Goal: Check status: Check status

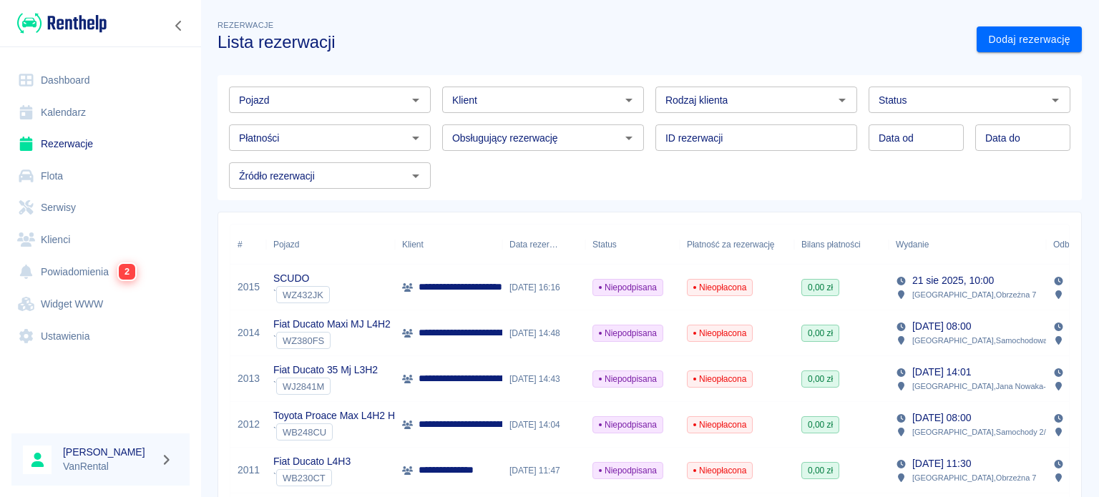
click at [74, 122] on link "Kalendarz" at bounding box center [100, 113] width 178 height 32
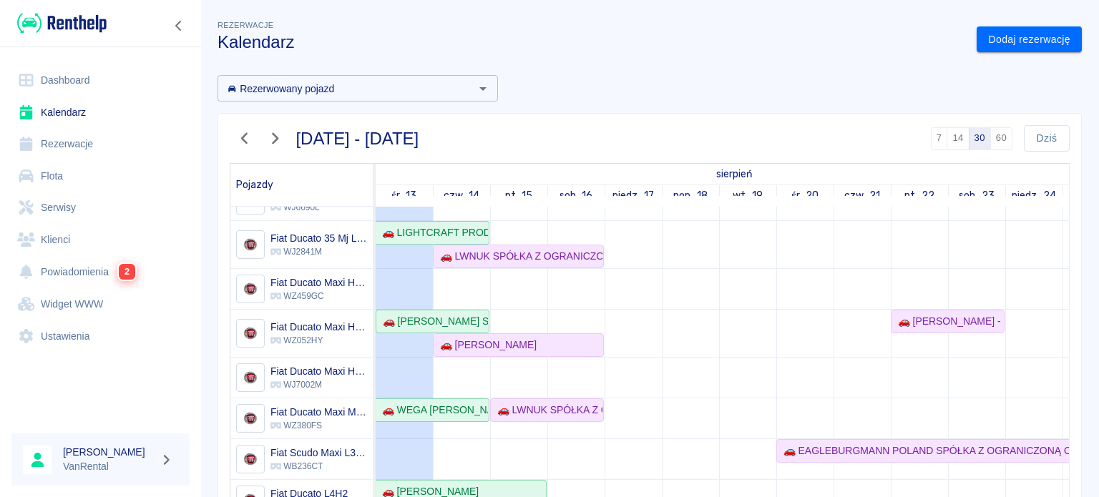
scroll to position [72, 0]
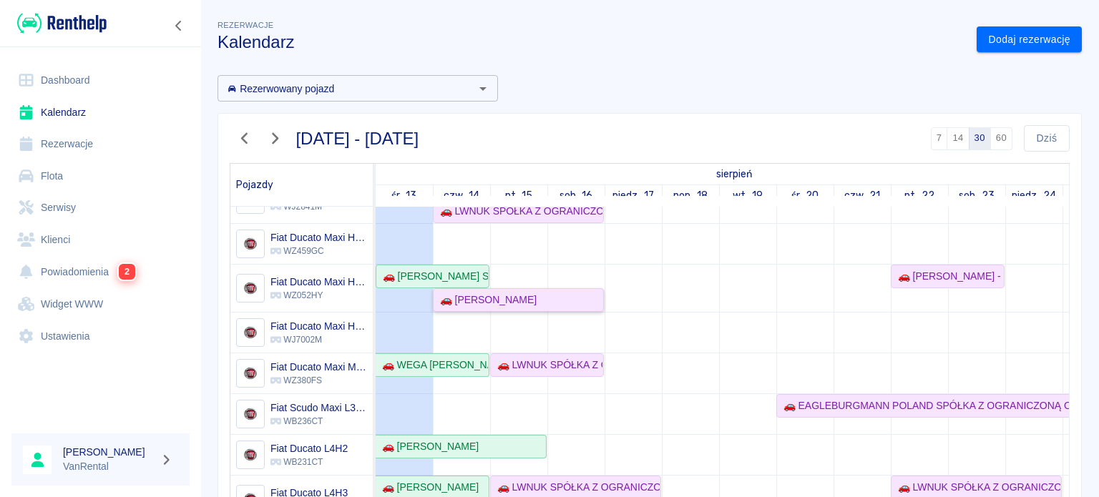
click at [488, 298] on div "🚗 [PERSON_NAME]" at bounding box center [485, 300] width 102 height 15
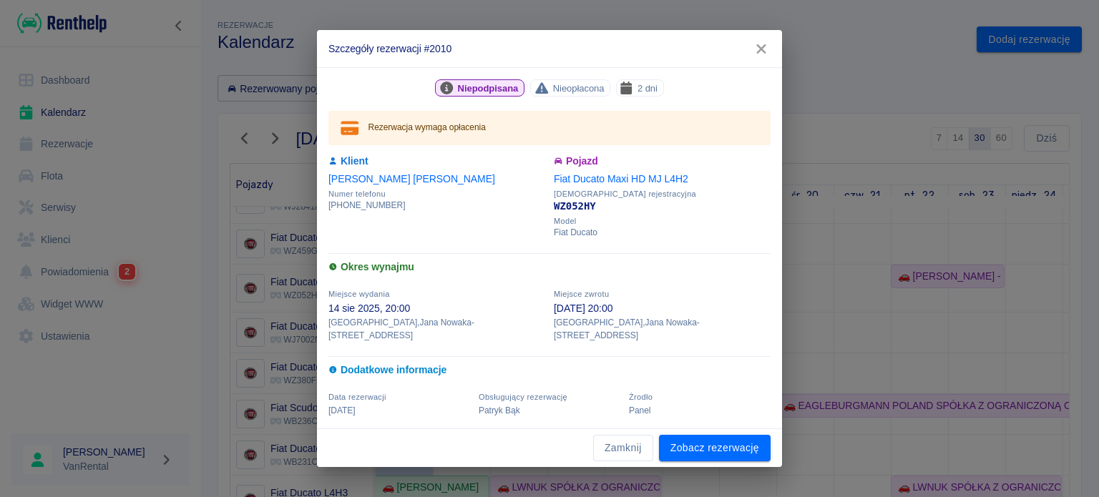
click at [763, 49] on icon "button" at bounding box center [761, 48] width 19 height 15
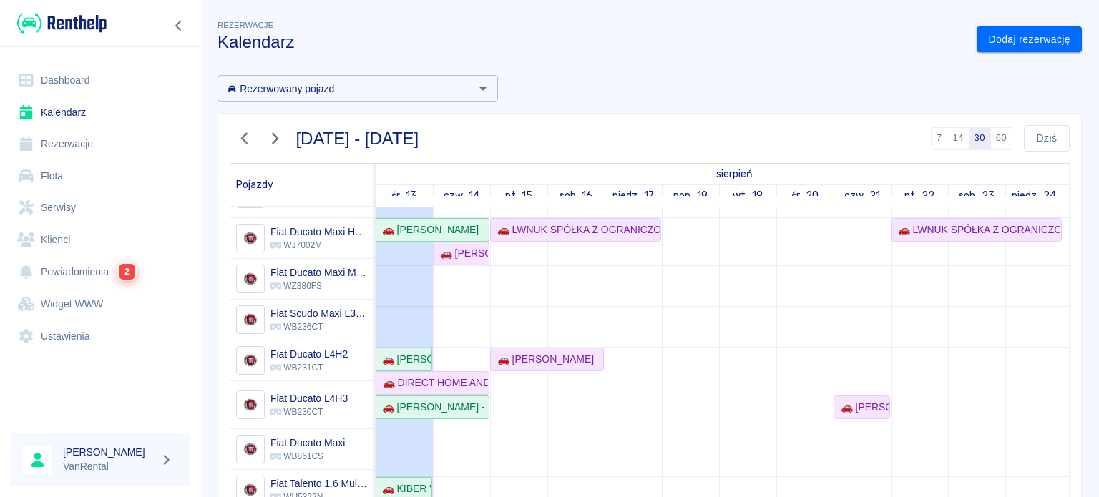
scroll to position [336, 0]
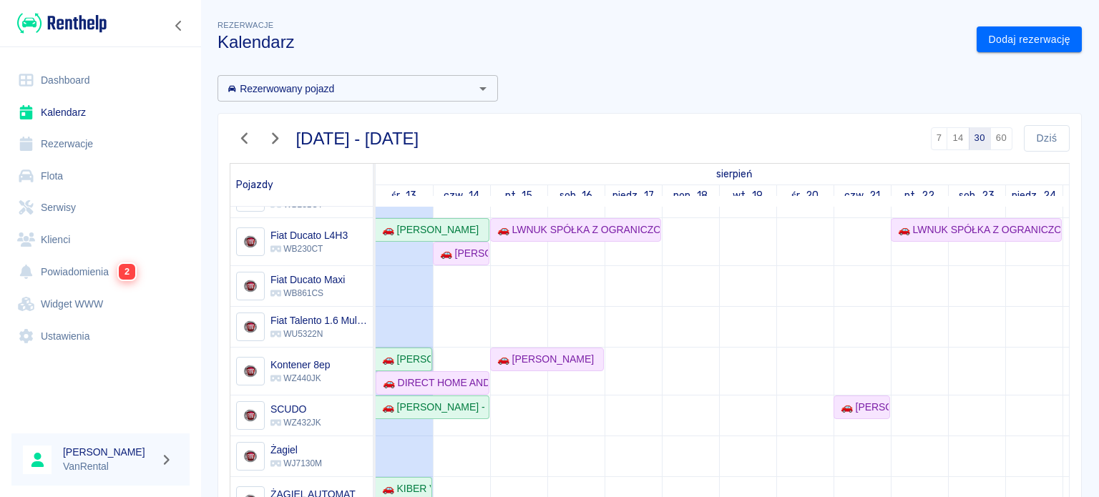
click at [409, 352] on div "🚗 [PERSON_NAME] GO - TRANS - [PERSON_NAME]" at bounding box center [403, 359] width 54 height 15
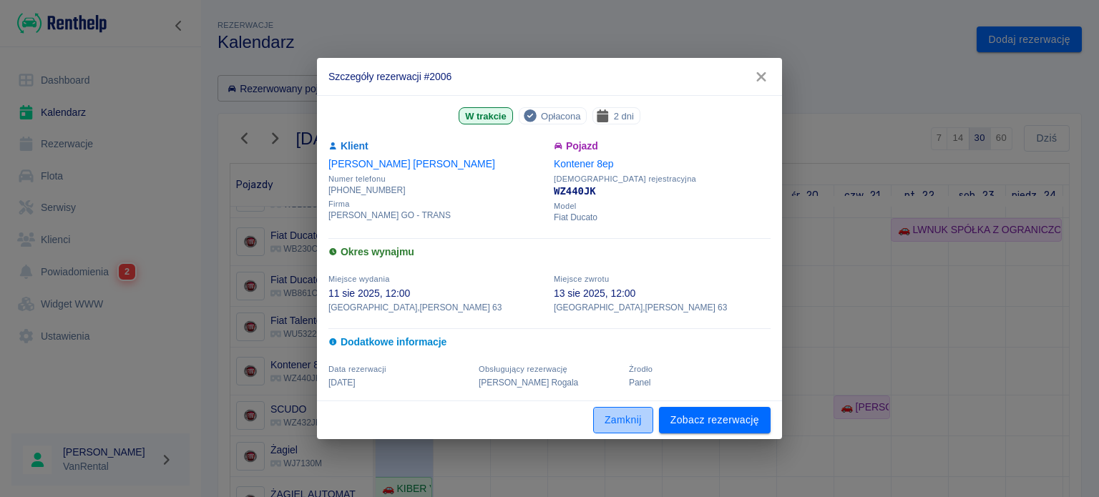
click at [636, 420] on button "Zamknij" at bounding box center [623, 420] width 60 height 26
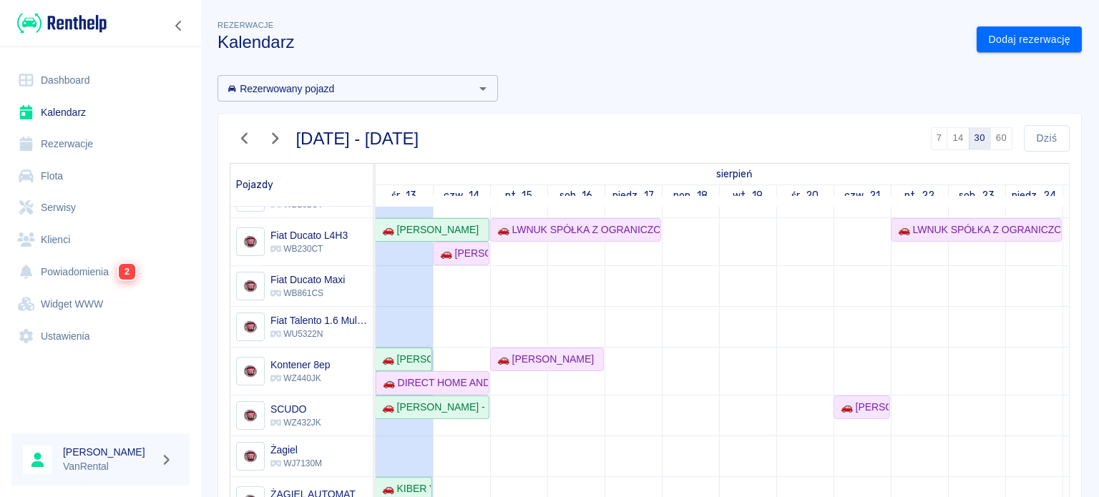
click at [408, 356] on div "🚗 [PERSON_NAME] GO - TRANS - [PERSON_NAME]" at bounding box center [403, 359] width 54 height 15
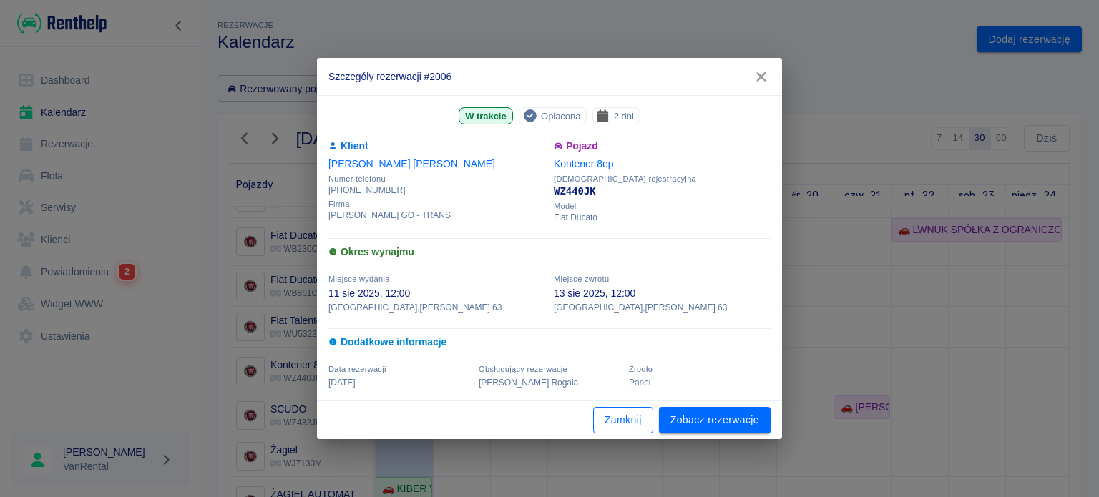
click at [636, 414] on button "Zamknij" at bounding box center [623, 420] width 60 height 26
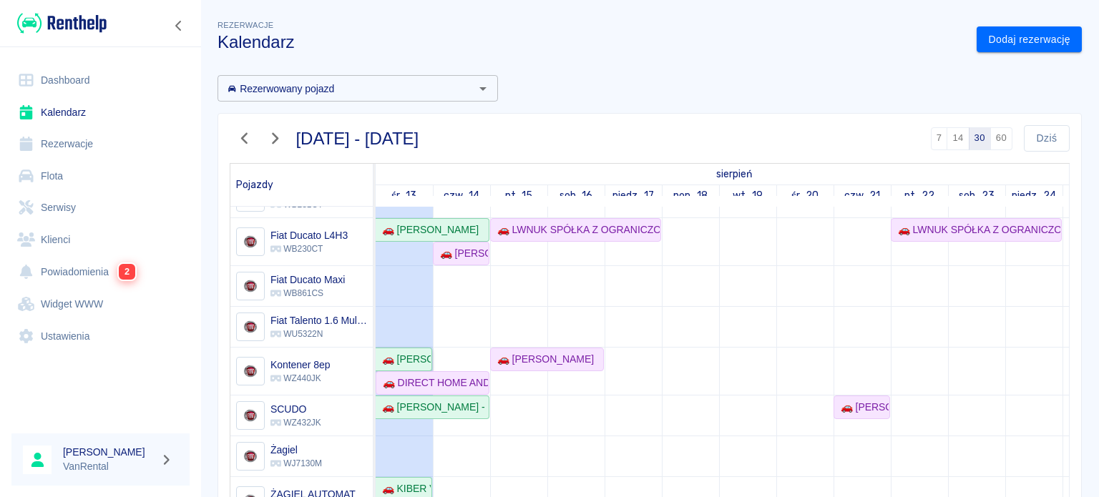
click at [406, 352] on div "🚗 [PERSON_NAME] GO - TRANS - [PERSON_NAME]" at bounding box center [403, 359] width 54 height 15
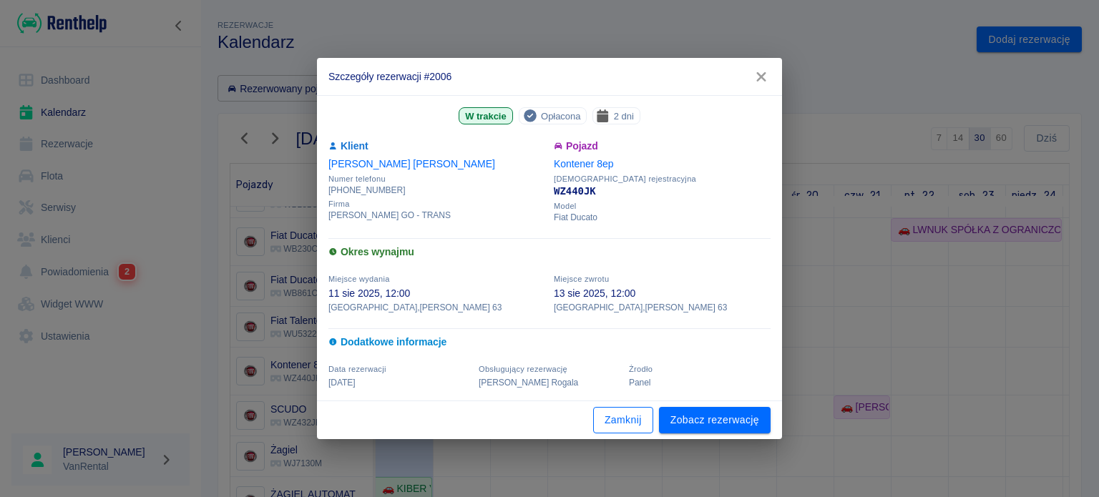
click at [638, 417] on button "Zamknij" at bounding box center [623, 420] width 60 height 26
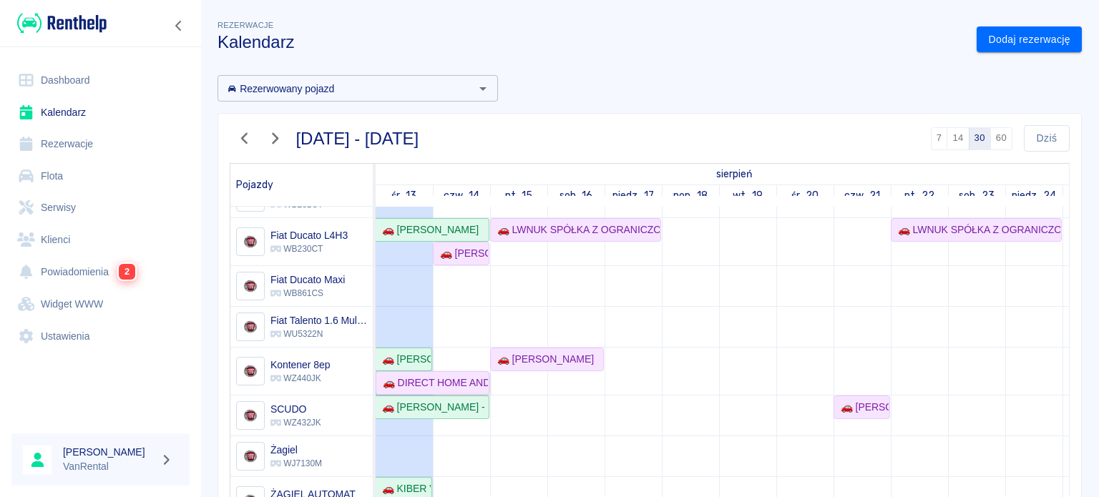
click at [465, 376] on div "🚗 DIRECT HOME AND GARDEN SPÓŁKA Z OGRANICZONĄ ODPOWIEDZIALNOŚCIĄ - [PERSON_NAME]" at bounding box center [432, 383] width 111 height 15
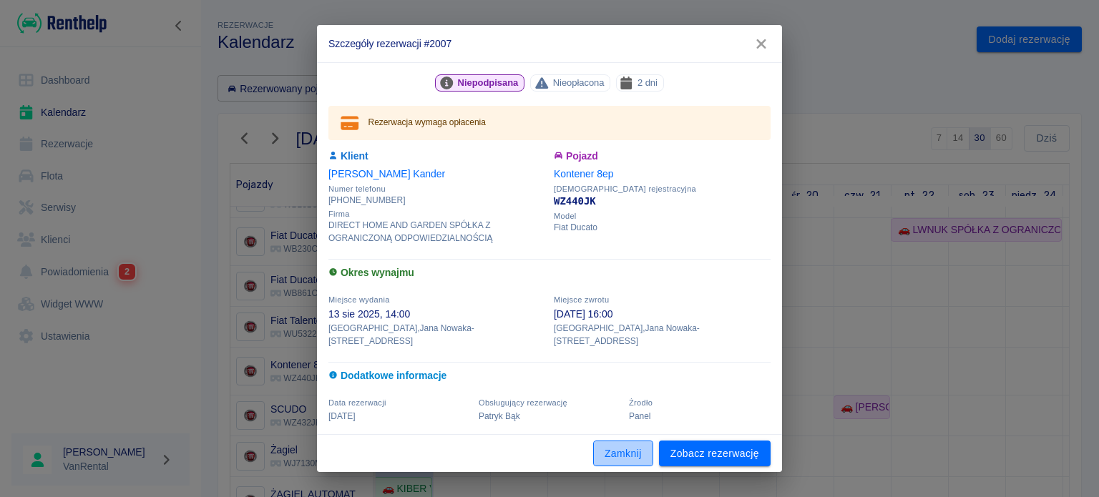
click at [622, 441] on button "Zamknij" at bounding box center [623, 454] width 60 height 26
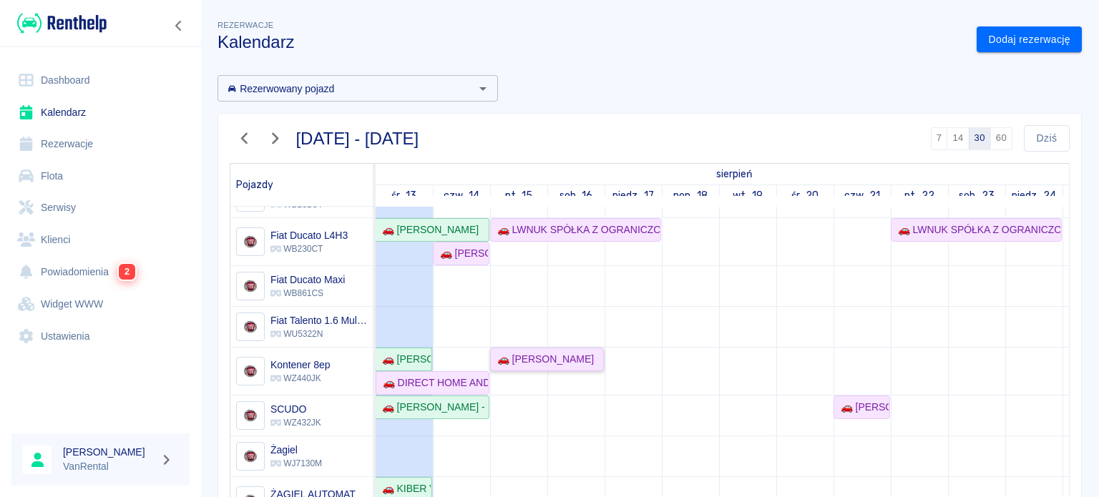
click at [523, 358] on link "🚗 [PERSON_NAME]" at bounding box center [547, 360] width 114 height 24
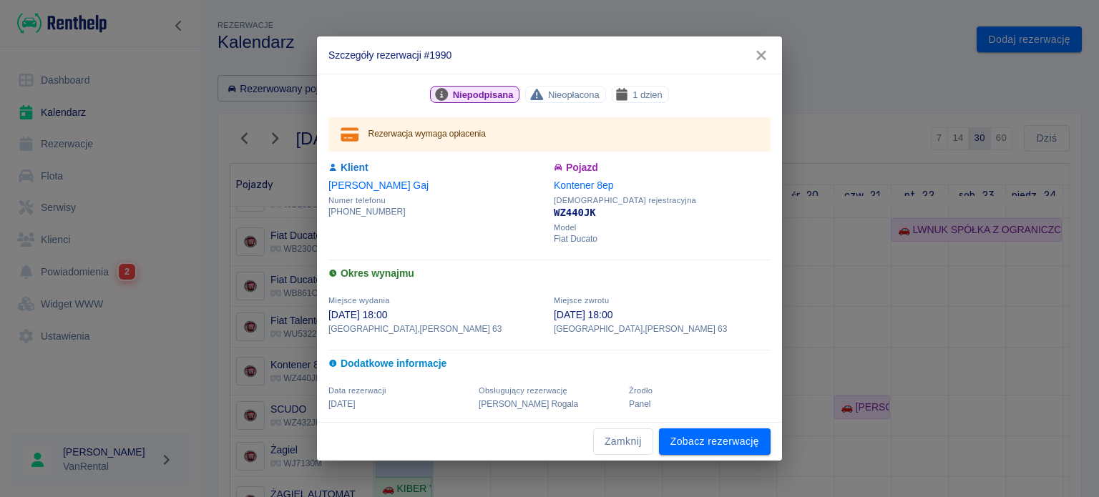
click at [615, 418] on div "Niepodpisana Nieopłacona 1 dzień Rezerwacja wymaga opłacenia Klient [PERSON_NAM…" at bounding box center [549, 248] width 465 height 349
click at [616, 449] on button "Zamknij" at bounding box center [623, 442] width 60 height 26
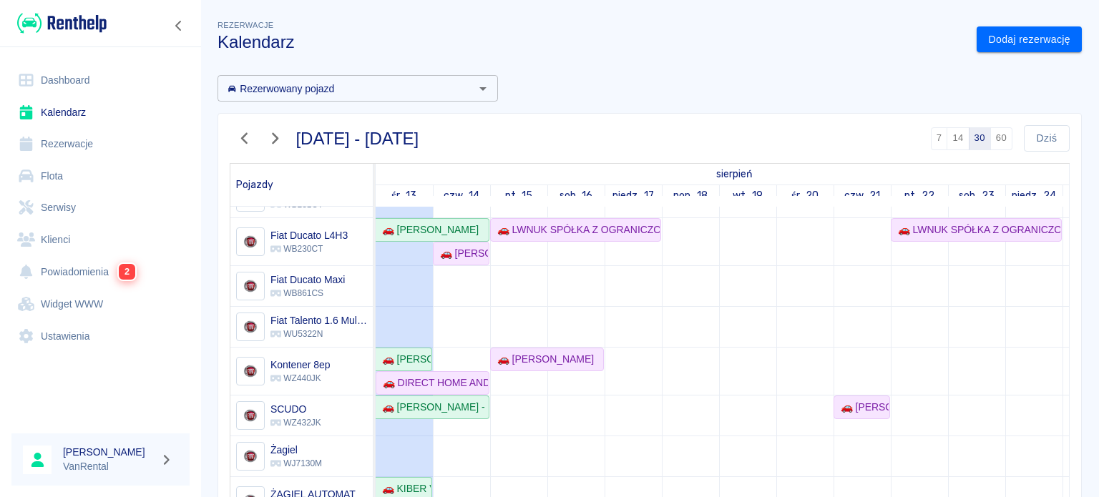
click at [464, 346] on td at bounding box center [461, 307] width 57 height 858
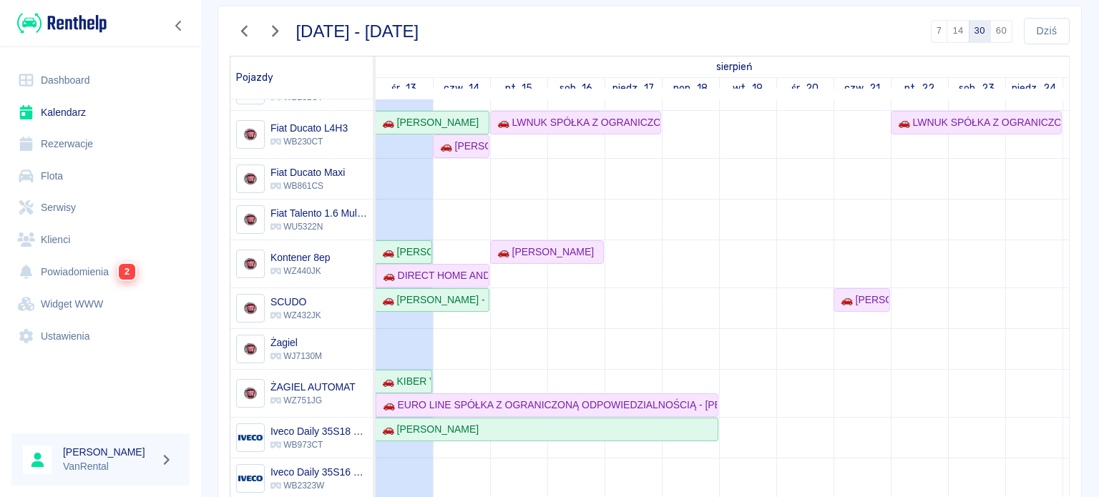
scroll to position [106, 0]
click at [409, 376] on div "🚗 KIBER VISION SPÓŁKA Z OGRANICZONĄ ODPOWIEDZIALNOŚCIĄ - Kiber Vision" at bounding box center [403, 383] width 54 height 15
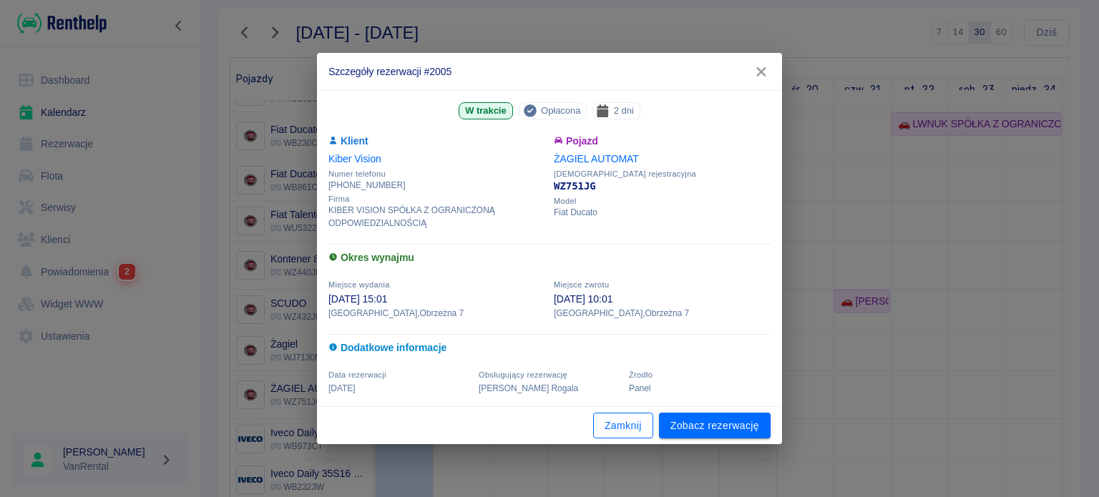
click at [618, 421] on button "Zamknij" at bounding box center [623, 426] width 60 height 26
